Goal: Transaction & Acquisition: Subscribe to service/newsletter

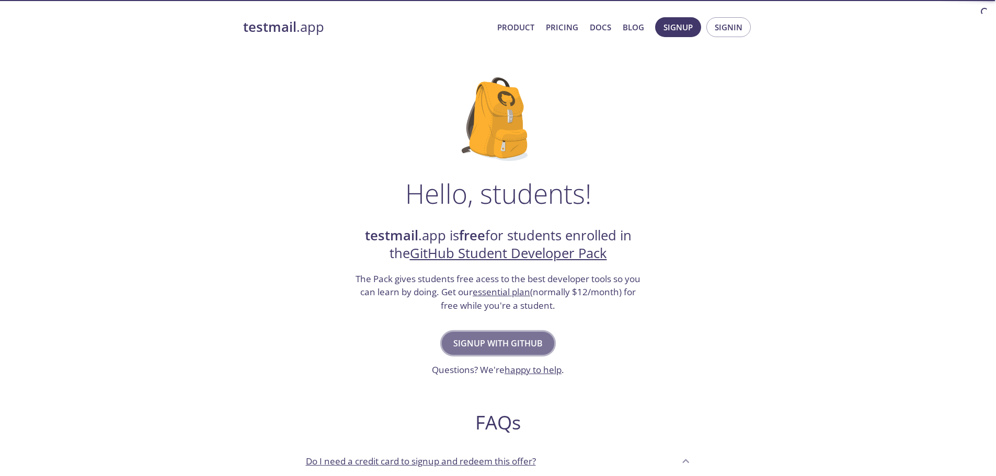
click at [521, 341] on span "Signup with GitHub" at bounding box center [497, 343] width 89 height 15
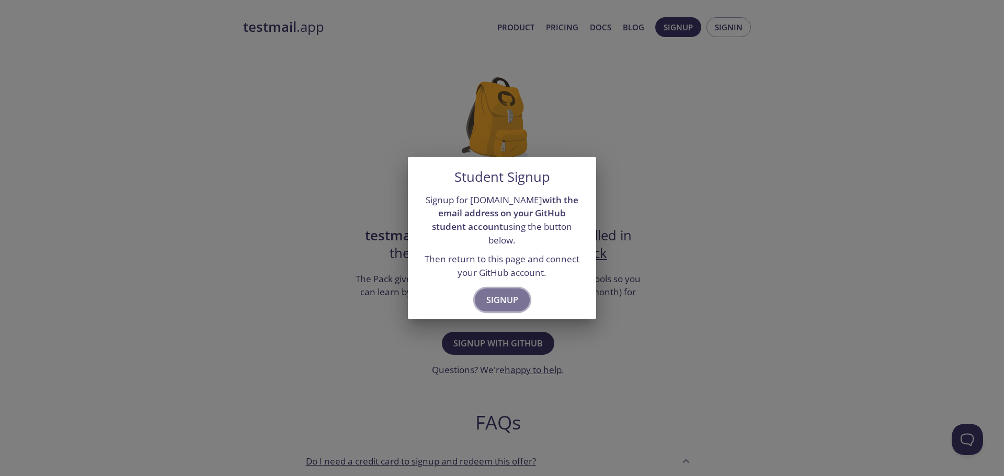
click at [498, 293] on span "Signup" at bounding box center [502, 300] width 32 height 15
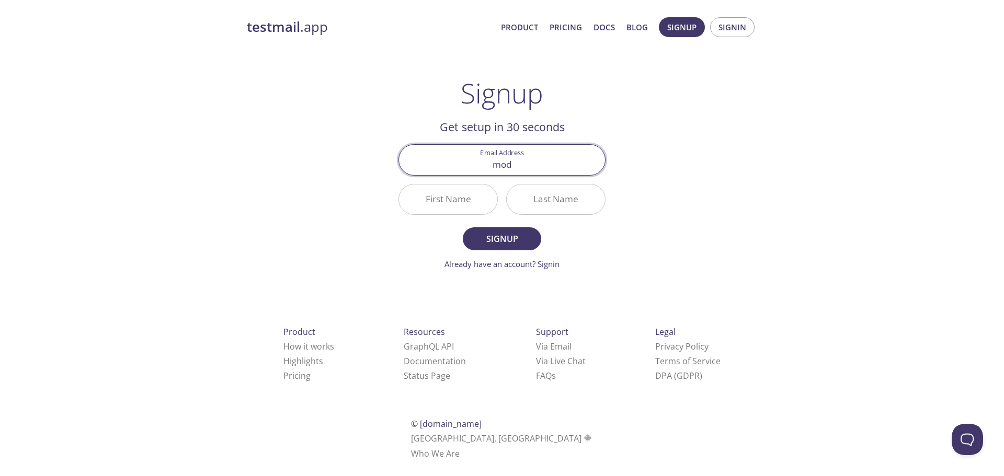
type input "[EMAIL_ADDRESS][DOMAIN_NAME]"
click at [472, 189] on input "First Name" at bounding box center [448, 200] width 98 height 30
type input "Mohammed Alaa"
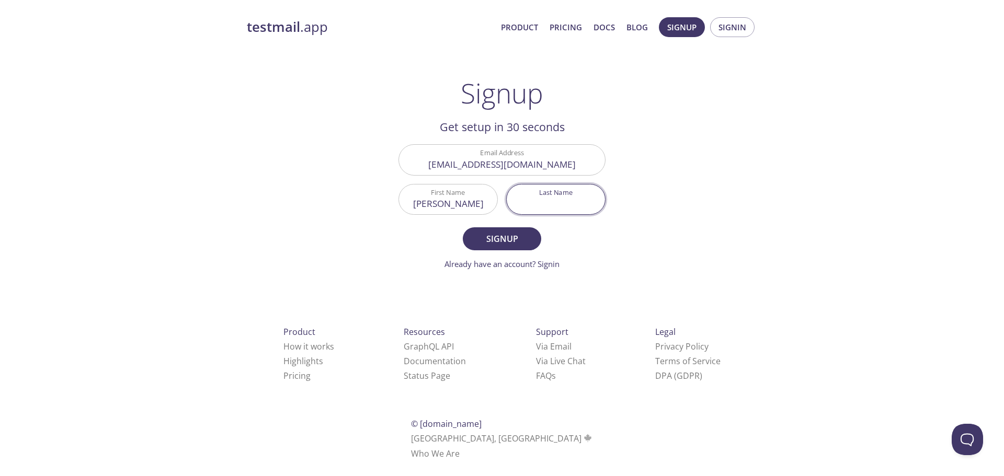
click at [550, 194] on input "Last Name" at bounding box center [556, 200] width 98 height 30
click at [554, 203] on input "Last Name" at bounding box center [556, 200] width 98 height 30
type input "serage"
click at [504, 240] on span "Signup" at bounding box center [501, 239] width 55 height 15
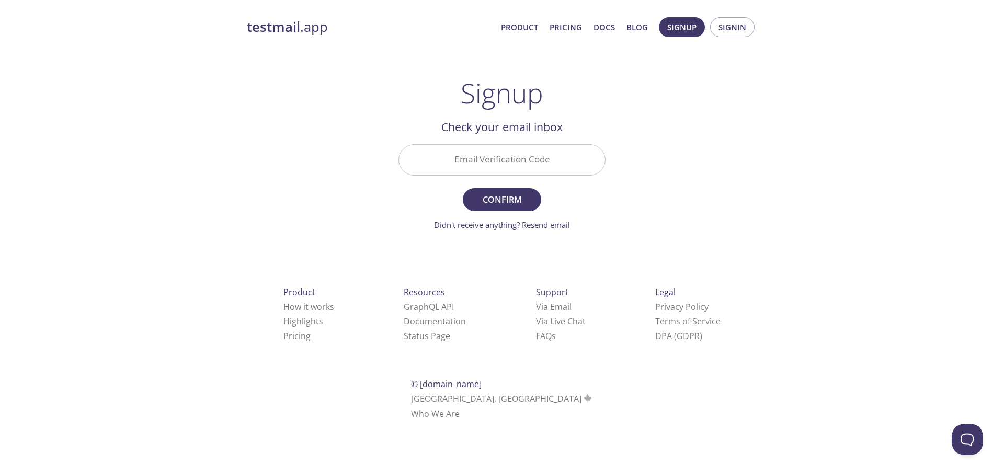
click at [511, 159] on input "Email Verification Code" at bounding box center [502, 160] width 206 height 30
type input "EKED2PK"
click at [498, 204] on span "Confirm" at bounding box center [501, 199] width 55 height 15
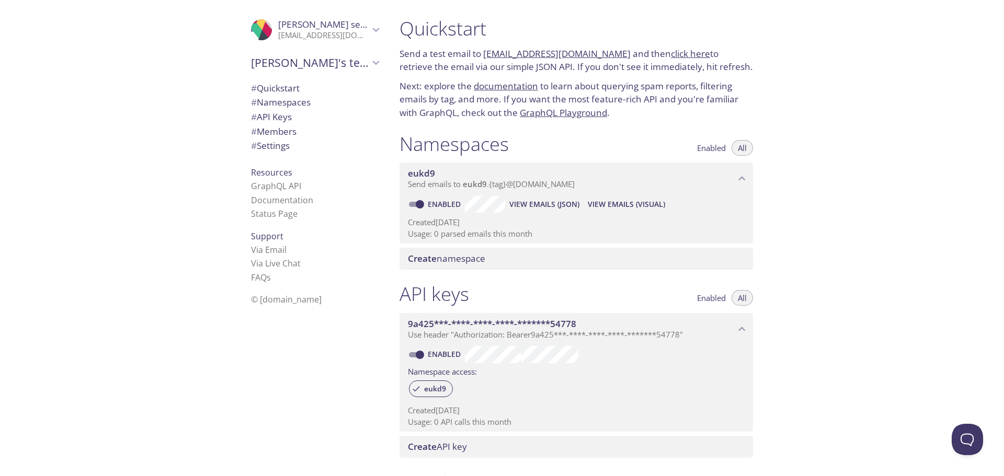
click at [671, 55] on link "click here" at bounding box center [690, 54] width 39 height 12
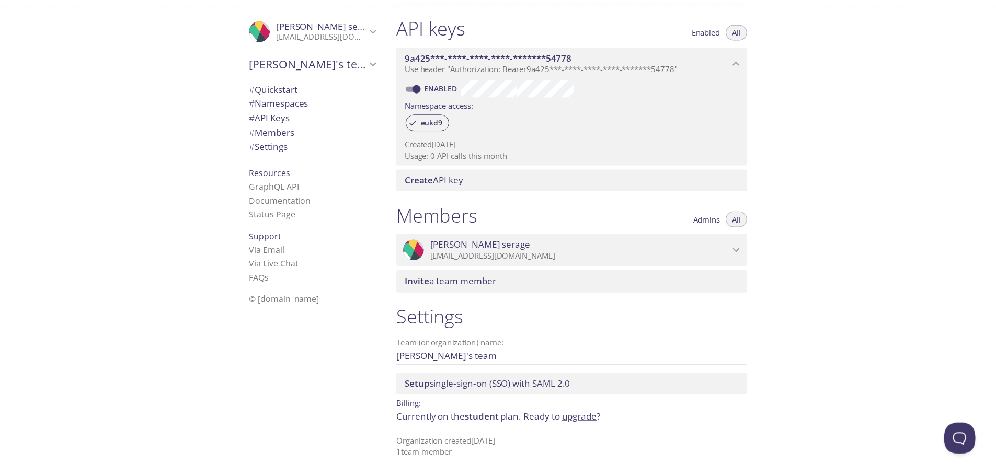
scroll to position [6, 0]
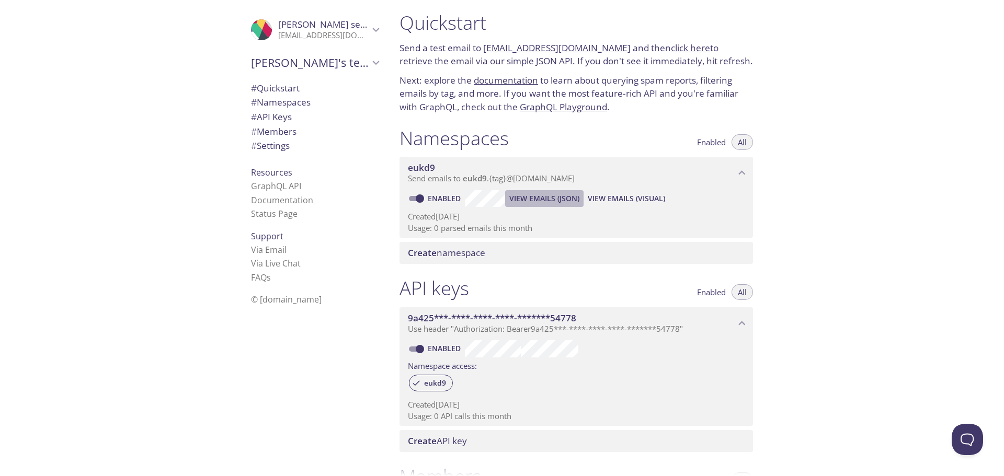
click at [543, 200] on span "View Emails (JSON)" at bounding box center [544, 198] width 70 height 13
click at [643, 198] on span "View Emails (Visual)" at bounding box center [626, 198] width 77 height 13
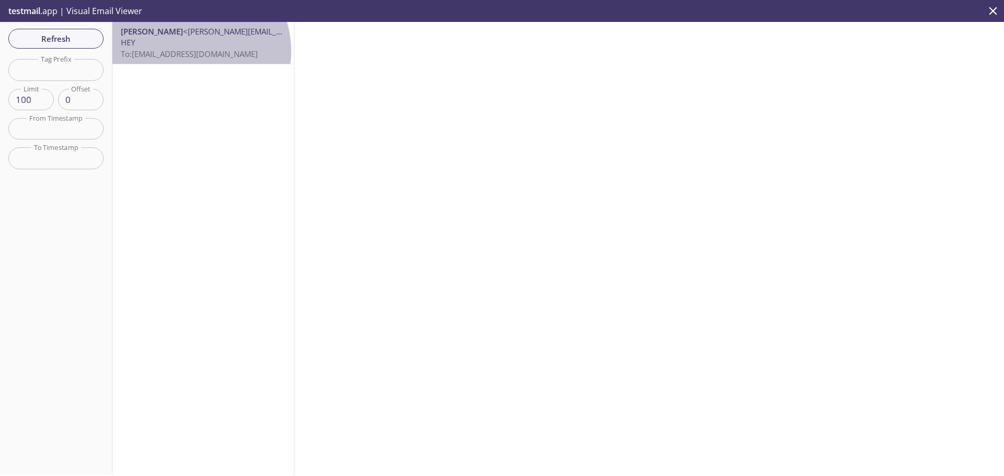
click at [192, 51] on span "To: eukd9.test@inbox.testmail.app" at bounding box center [189, 54] width 137 height 10
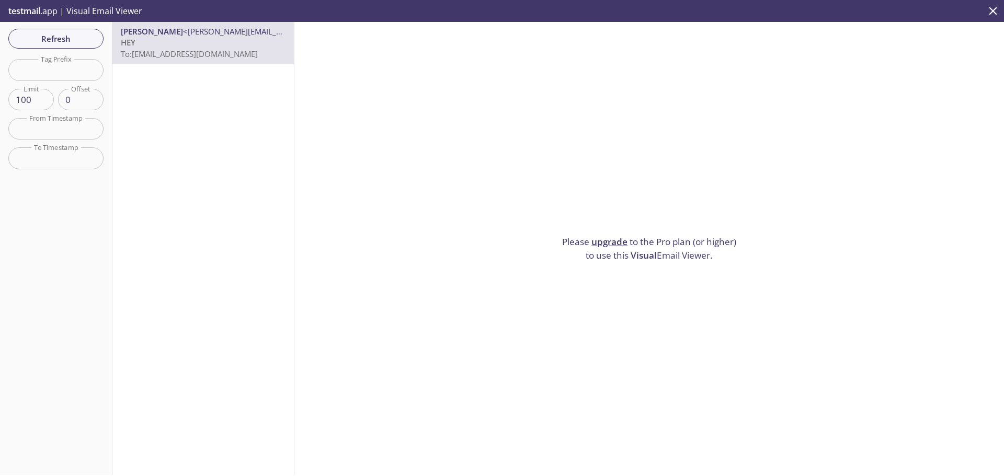
click at [618, 236] on link "upgrade" at bounding box center [609, 242] width 36 height 12
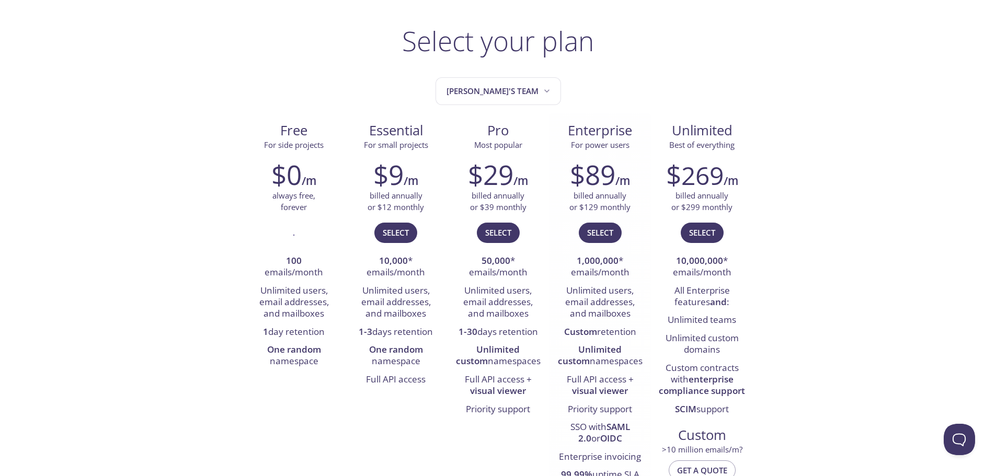
scroll to position [105, 0]
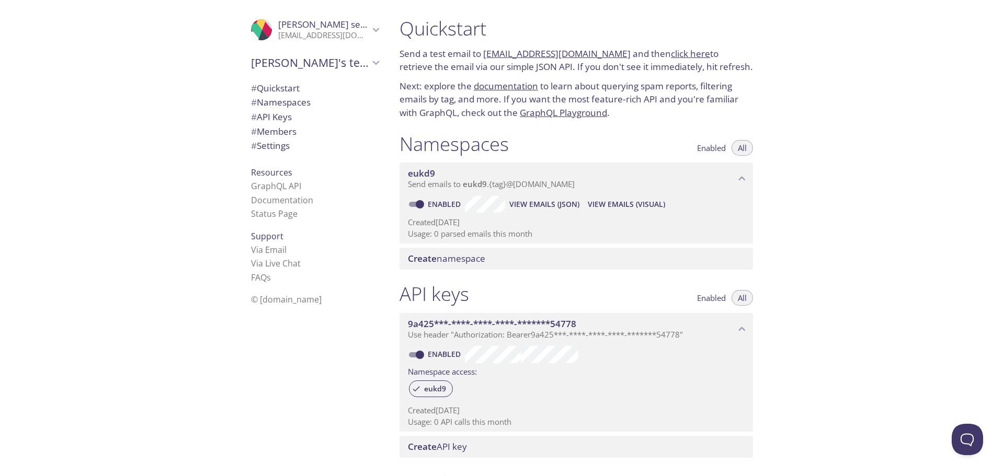
click at [704, 148] on span "Enabled" at bounding box center [711, 148] width 29 height 0
click at [733, 146] on button "All" at bounding box center [741, 148] width 21 height 16
click at [607, 204] on span "View Emails (Visual)" at bounding box center [626, 204] width 77 height 13
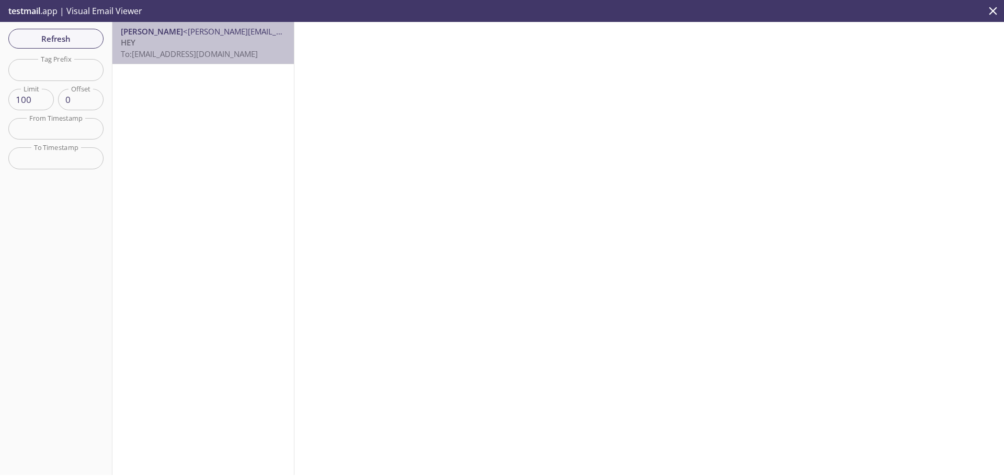
click at [271, 52] on p "HEY To: eukd9.test@inbox.testmail.app" at bounding box center [203, 48] width 165 height 22
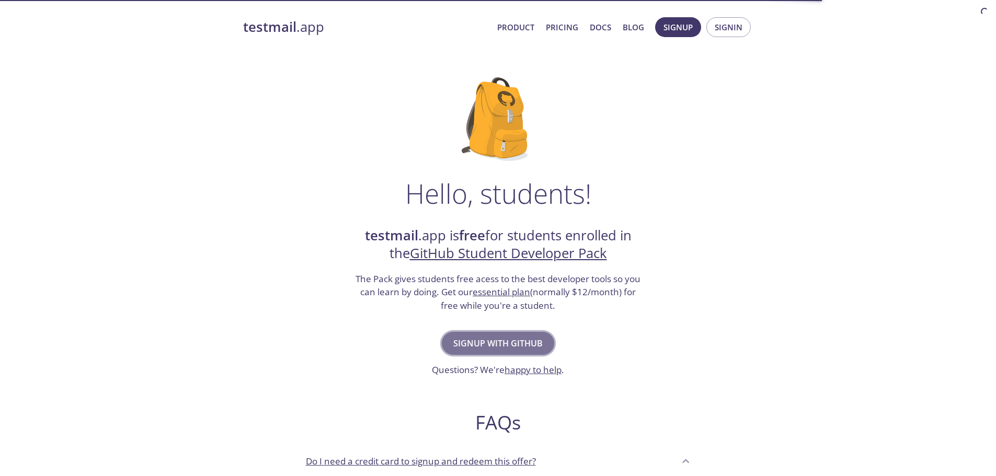
click at [518, 339] on span "Signup with GitHub" at bounding box center [497, 343] width 89 height 15
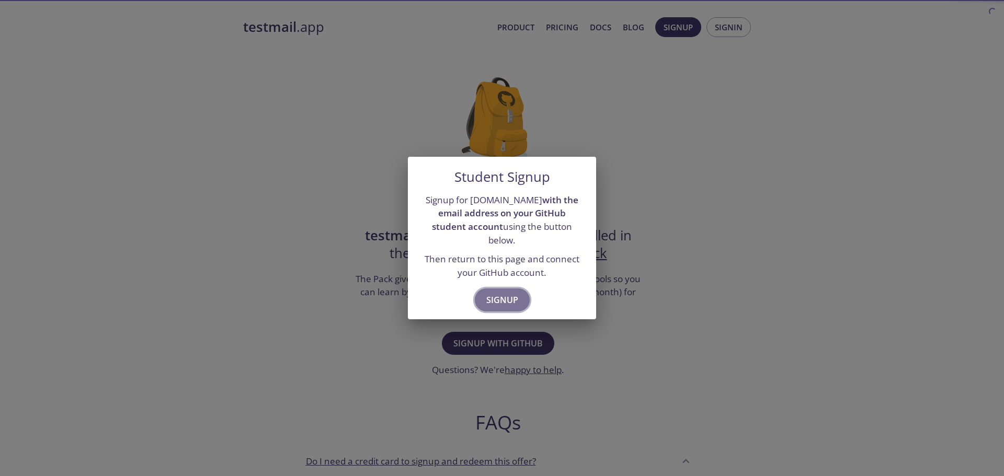
click at [515, 293] on span "Signup" at bounding box center [502, 300] width 32 height 15
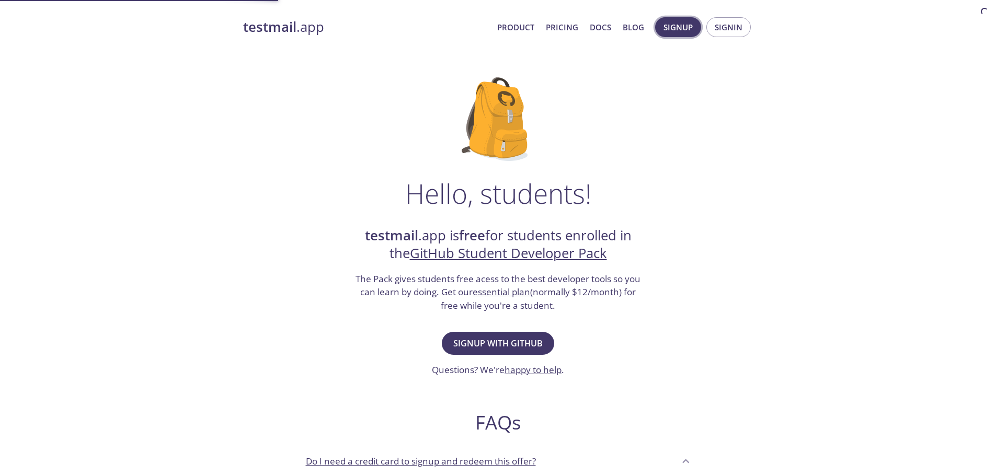
click at [695, 29] on button "Signup" at bounding box center [678, 27] width 46 height 20
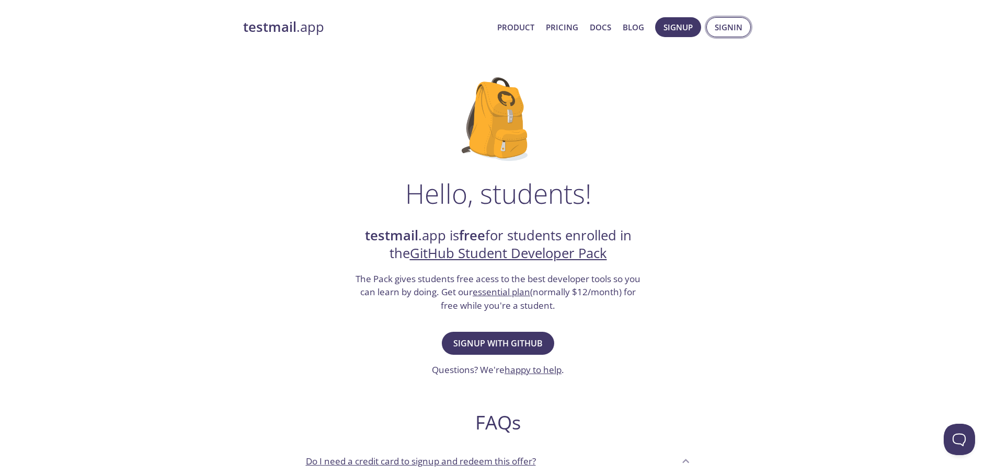
click at [740, 30] on span "Signin" at bounding box center [729, 27] width 28 height 14
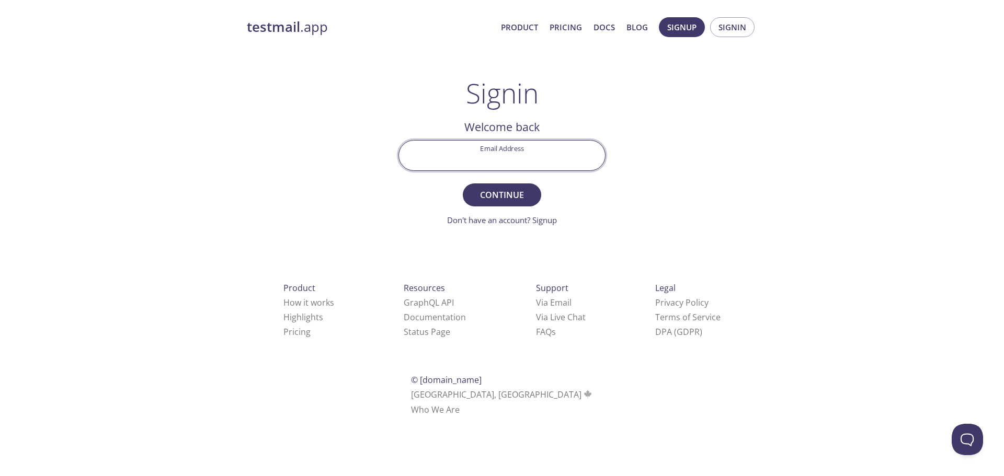
click at [538, 145] on input "Email Address" at bounding box center [502, 156] width 206 height 30
